Goal: Find contact information: Find contact information

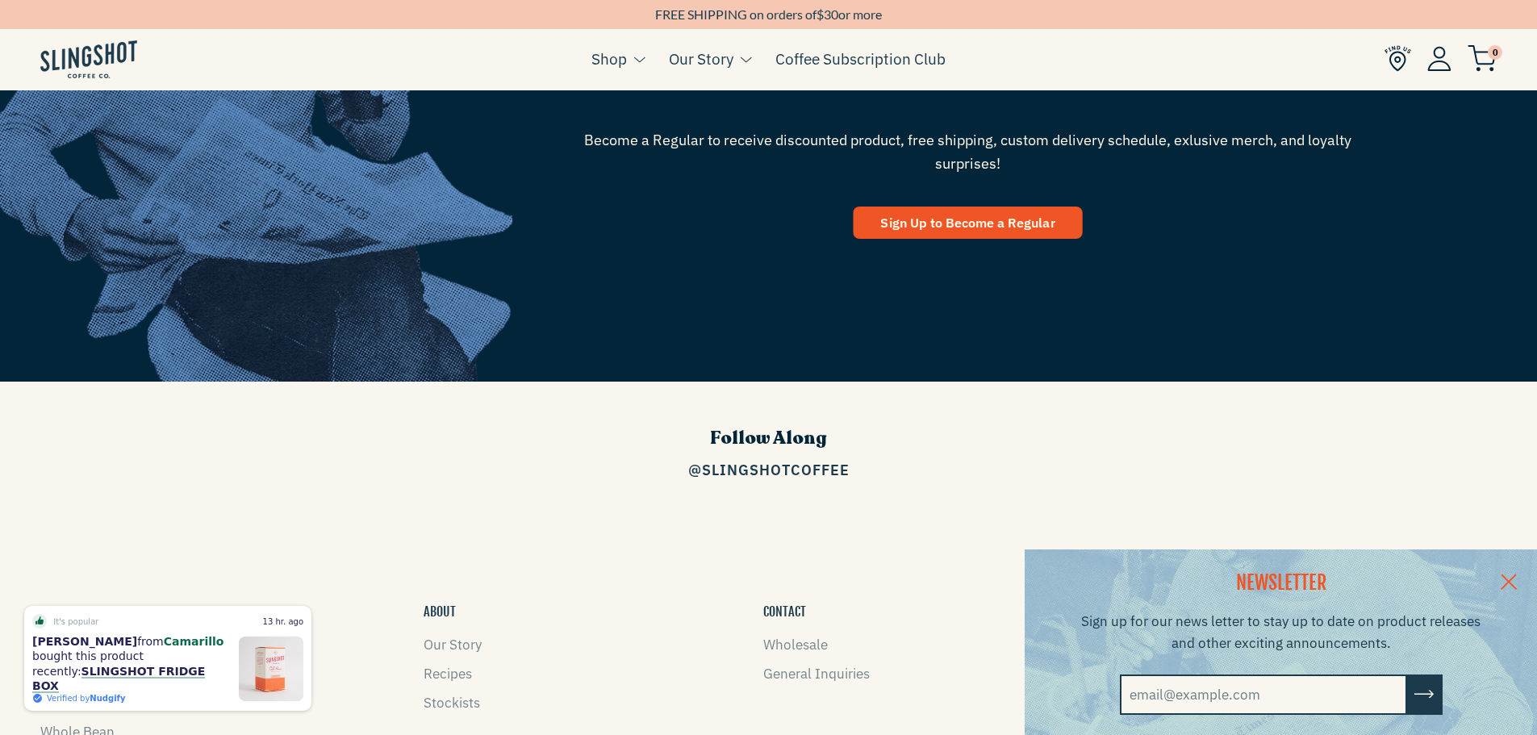
scroll to position [2600, 0]
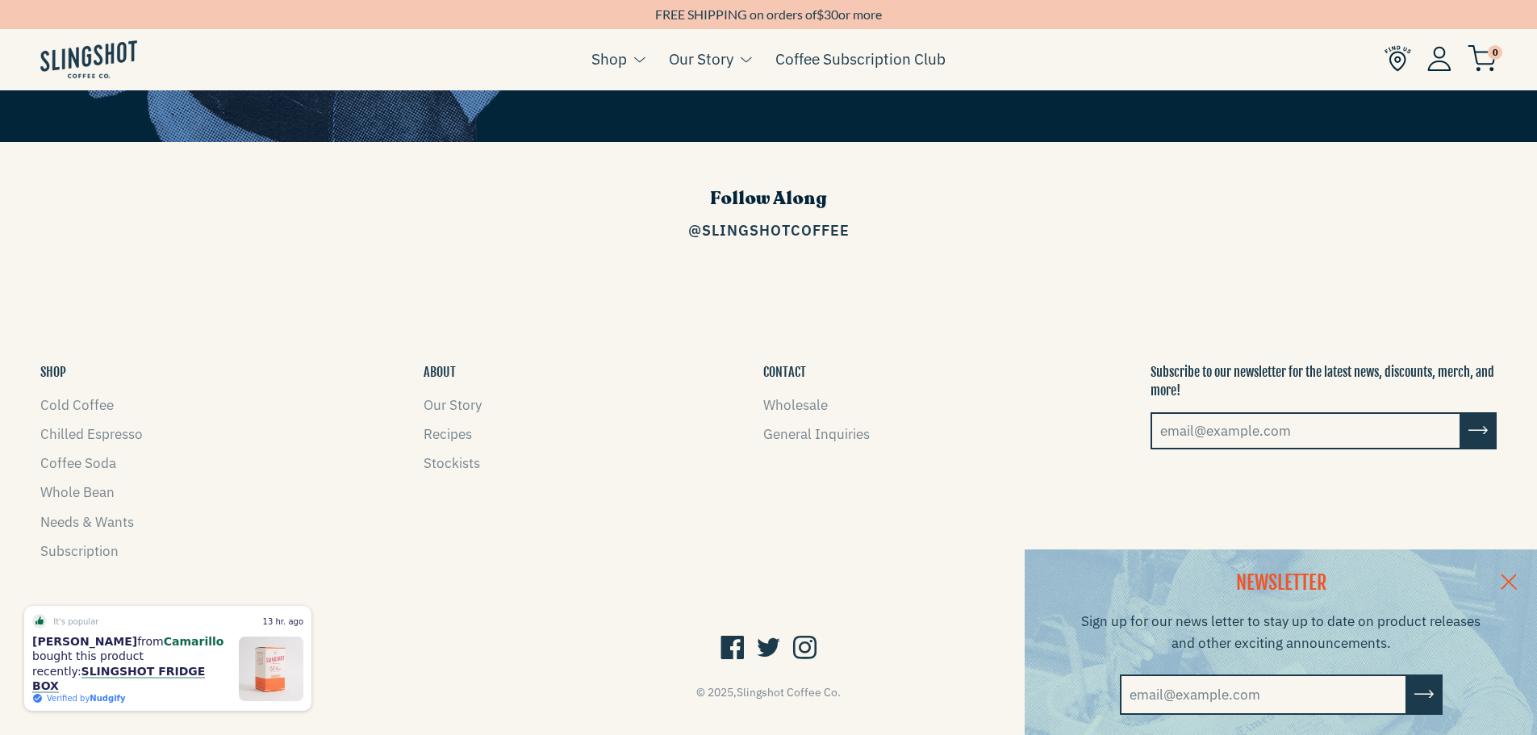
drag, startPoint x: 507, startPoint y: 504, endPoint x: 513, endPoint y: 512, distance: 10.3
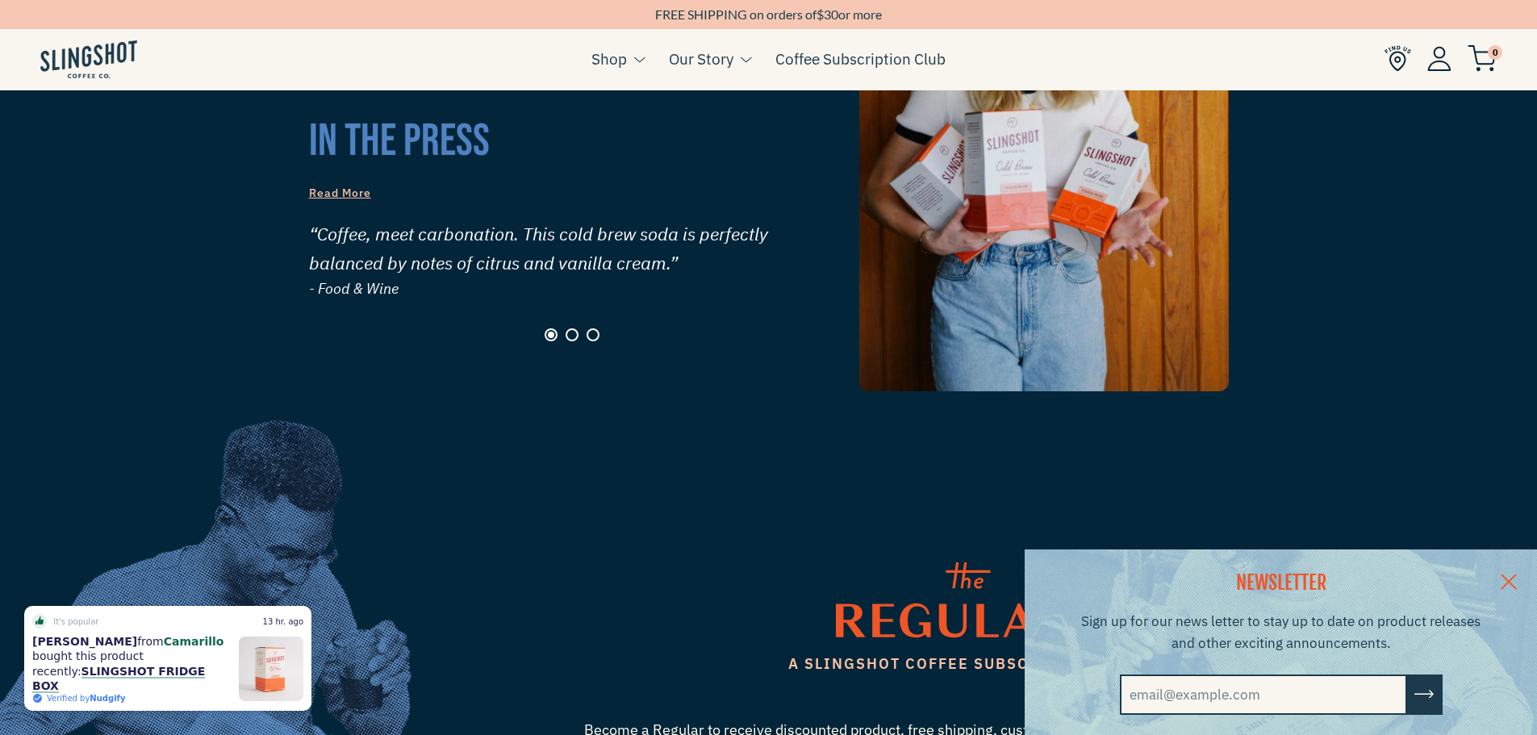
scroll to position [1390, 0]
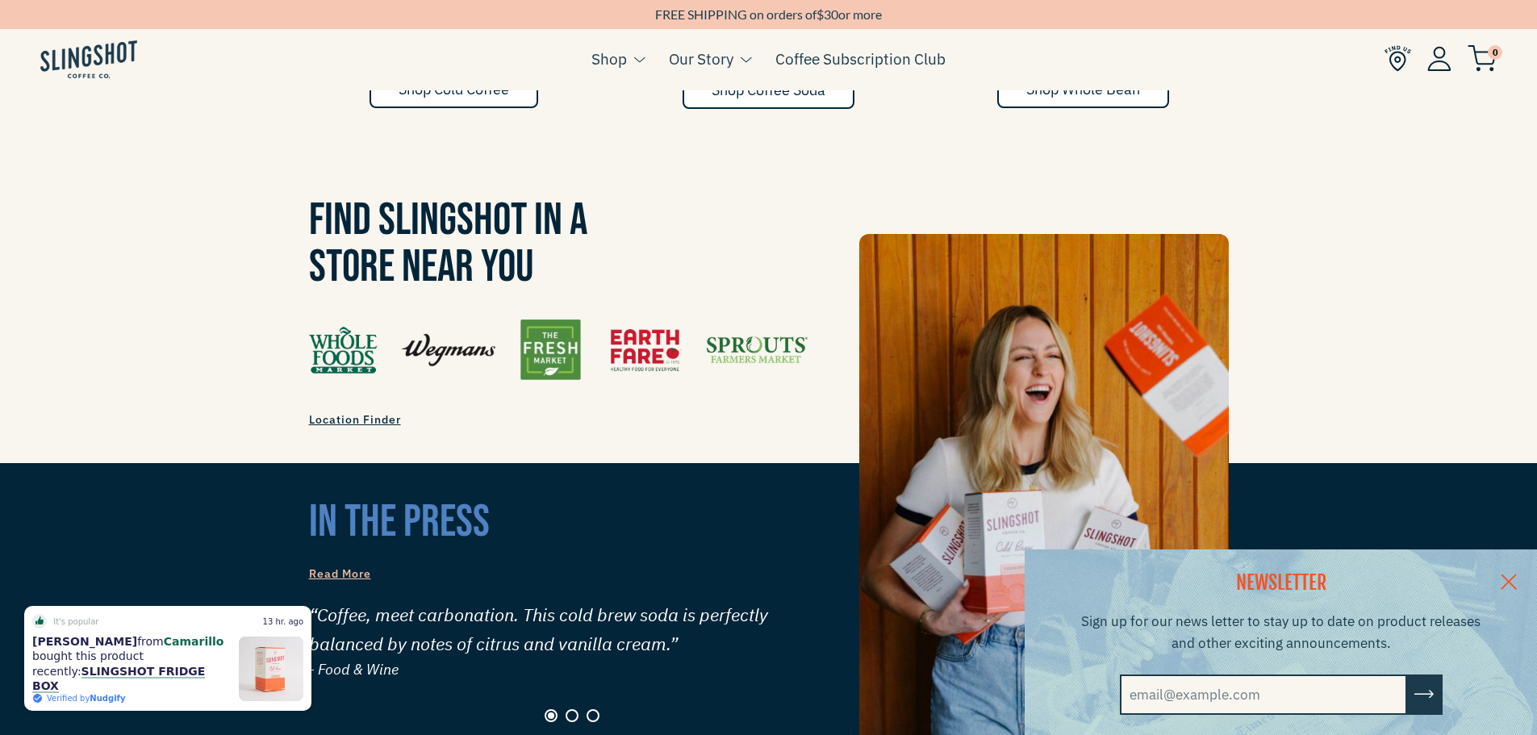
drag, startPoint x: 663, startPoint y: 295, endPoint x: 655, endPoint y: 420, distance: 125.3
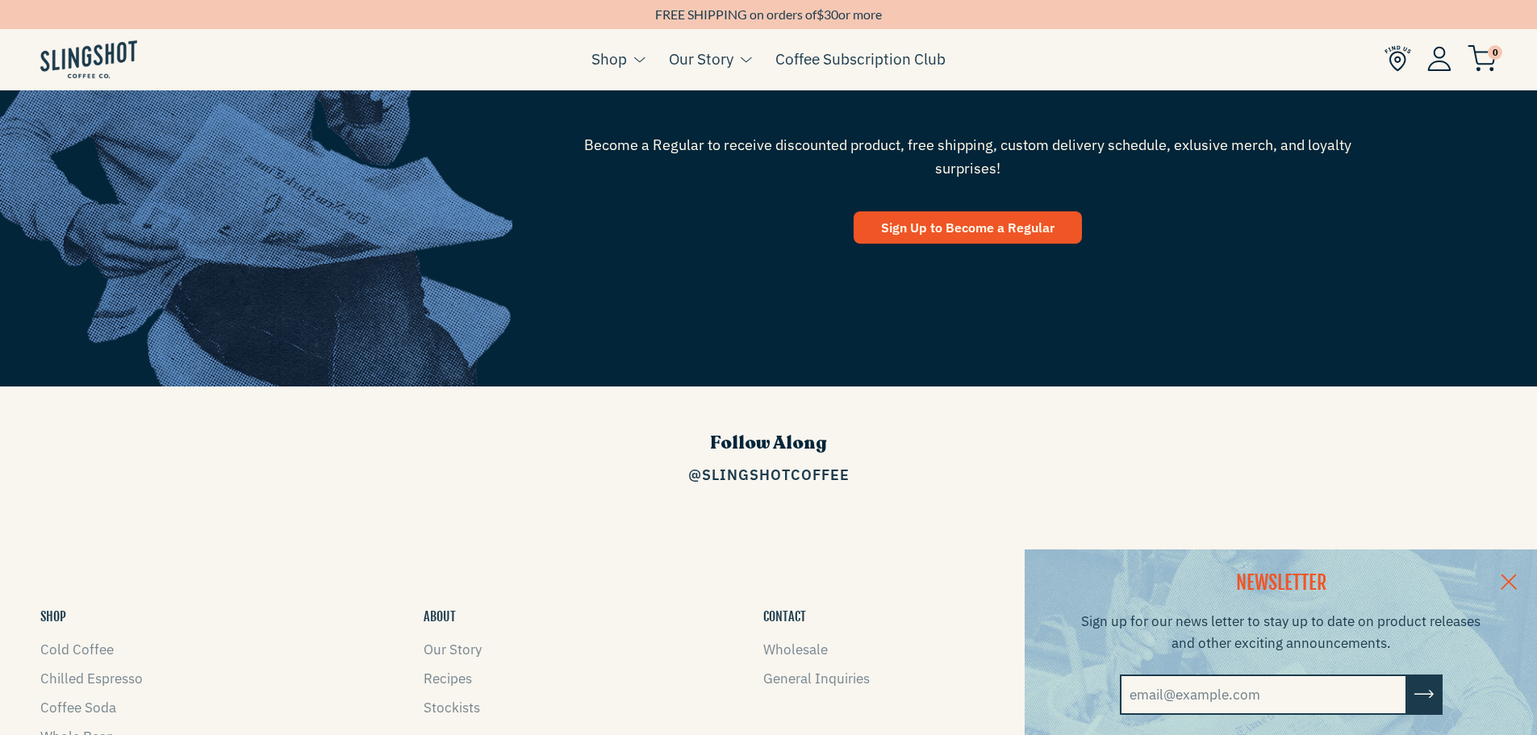
scroll to position [2600, 0]
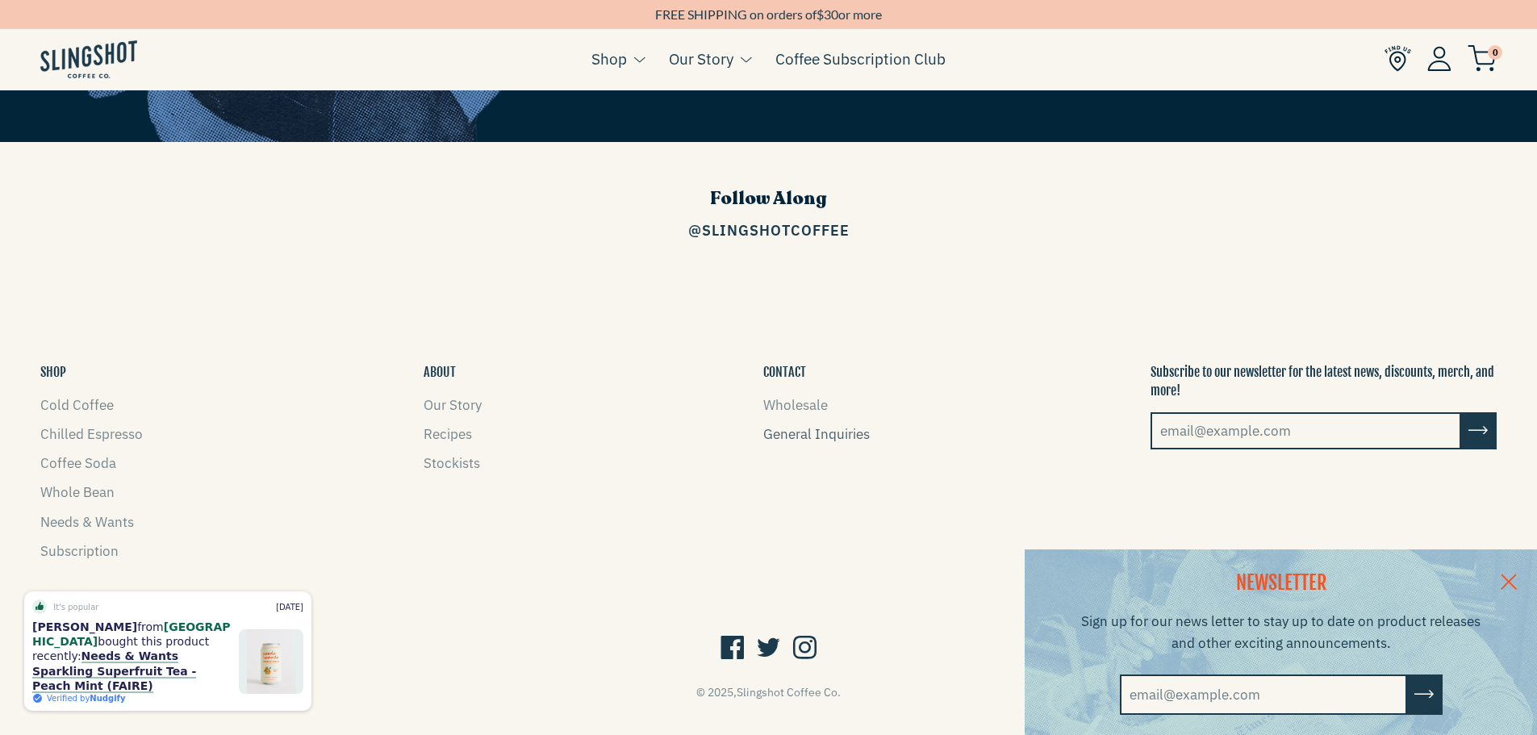
click at [817, 425] on link "General Inquiries" at bounding box center [816, 434] width 107 height 18
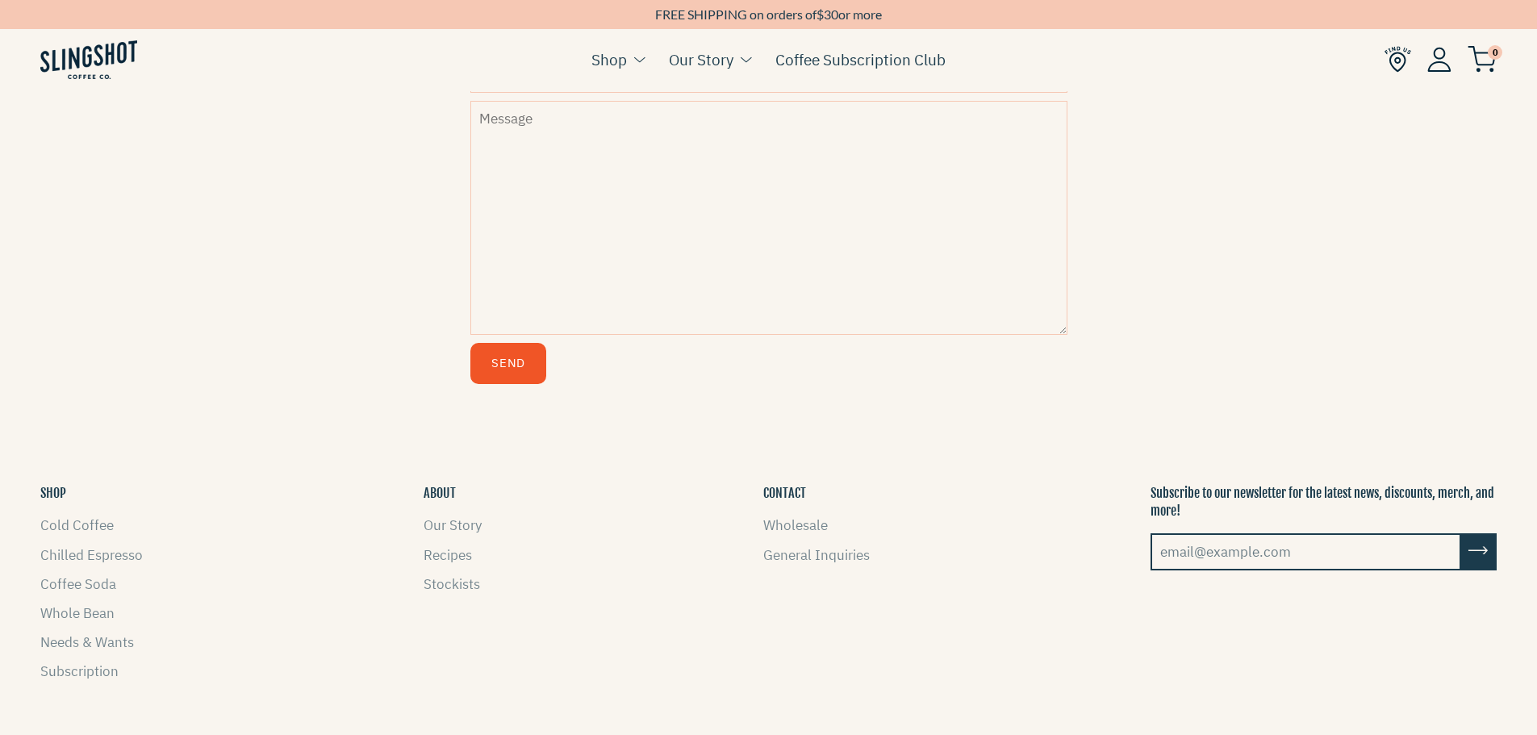
scroll to position [857, 0]
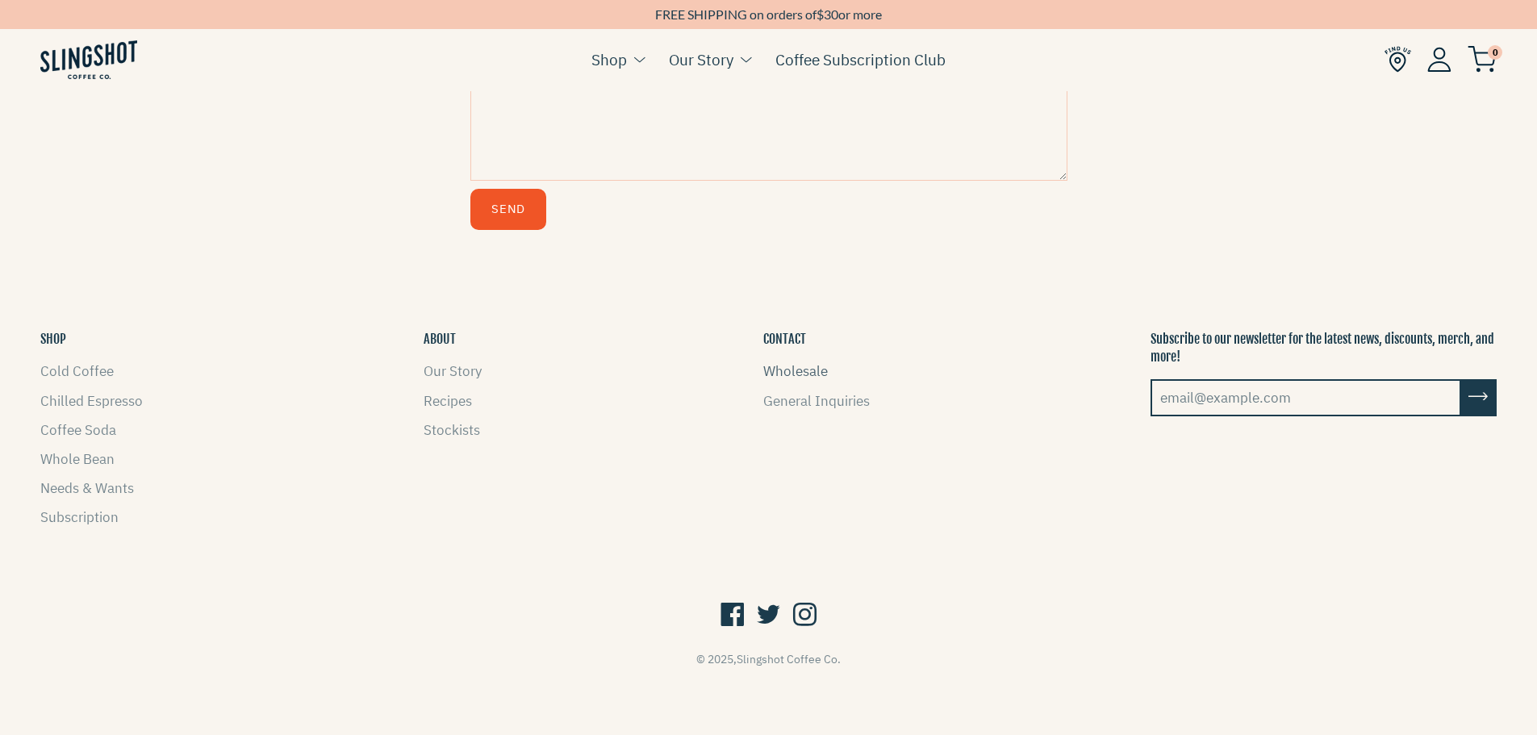
click at [790, 376] on link "Wholesale" at bounding box center [795, 371] width 65 height 18
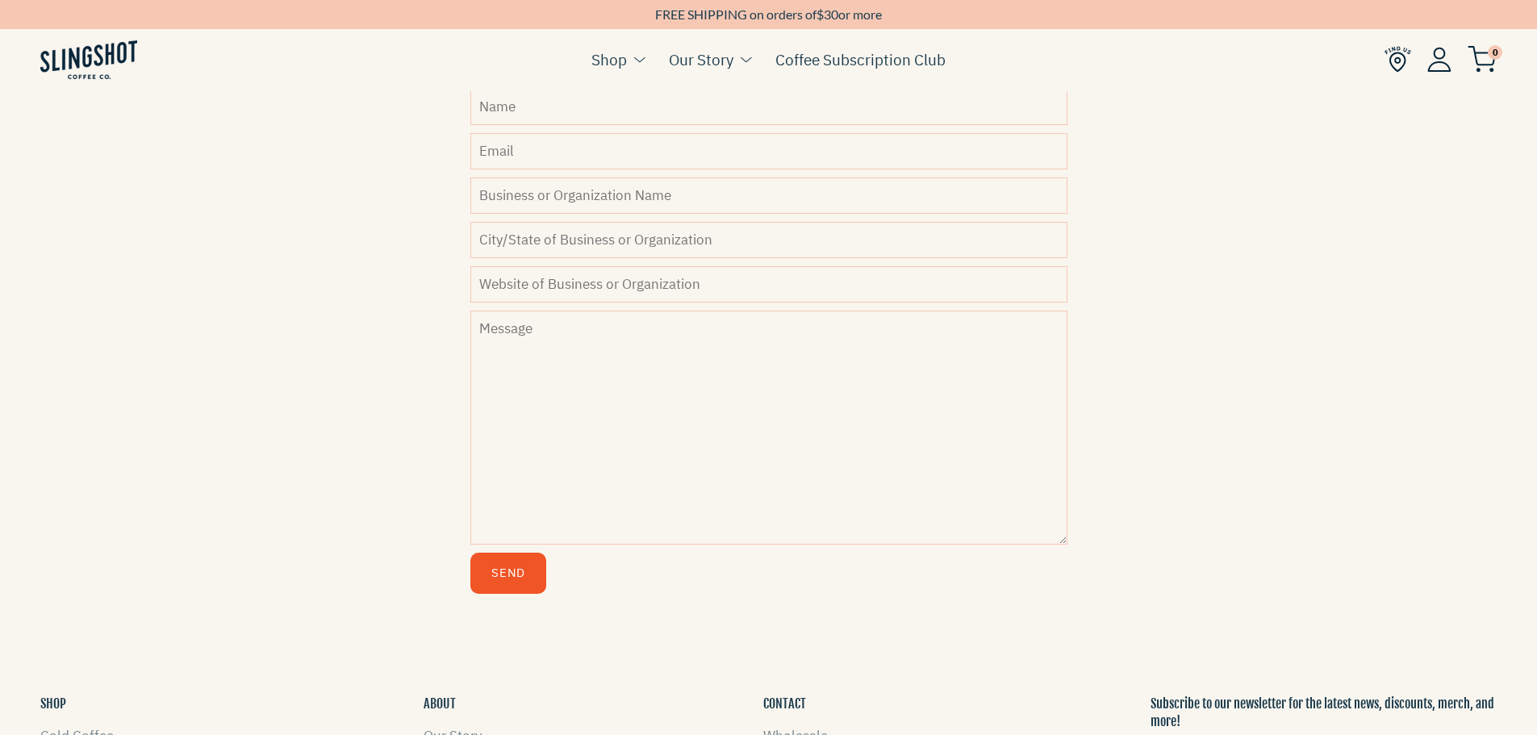
scroll to position [372, 0]
